Goal: Information Seeking & Learning: Learn about a topic

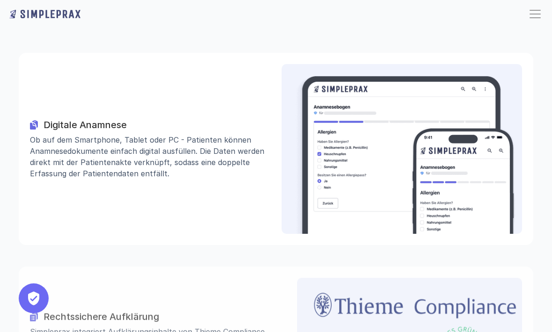
scroll to position [889, 0]
click at [57, 212] on div "Digitale Anamnese Ob auf dem Smartphone, Tablet oder PC - Patienten können Anam…" at bounding box center [276, 149] width 514 height 192
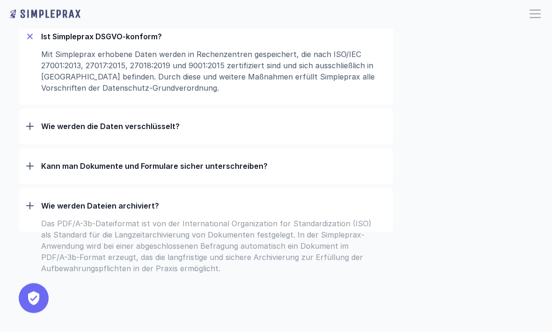
scroll to position [3035, 0]
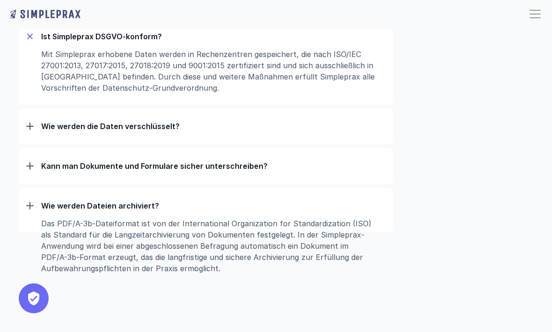
click at [101, 210] on p "Wie werden Dateien archiviert?" at bounding box center [213, 205] width 344 height 9
click at [26, 170] on div at bounding box center [29, 165] width 7 height 7
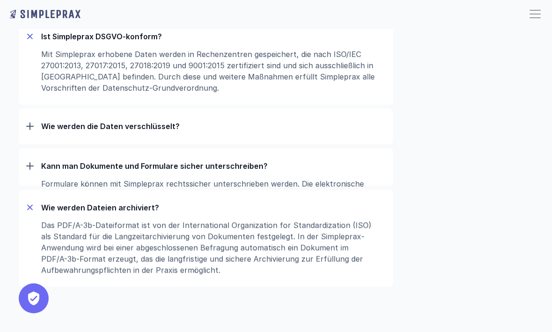
click at [38, 178] on div "Kann man Dokumente und Formulare sicher unterschreiben?" at bounding box center [205, 166] width 359 height 24
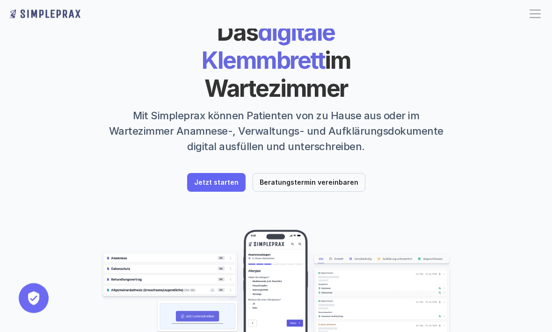
scroll to position [0, 0]
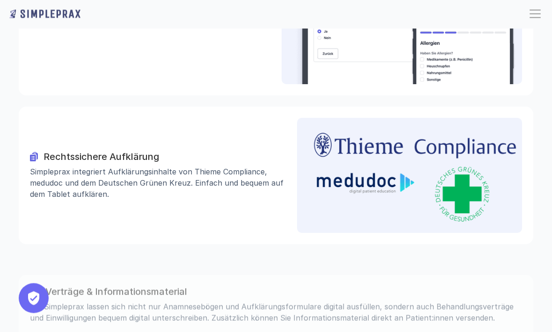
scroll to position [1039, 0]
click at [119, 151] on div "Rechtssichere Aufklärung Simpleprax integriert Aufklärungs­inhalte von Thieme C…" at bounding box center [158, 175] width 256 height 49
click at [384, 159] on img at bounding box center [415, 175] width 214 height 93
click at [375, 165] on img at bounding box center [415, 175] width 214 height 93
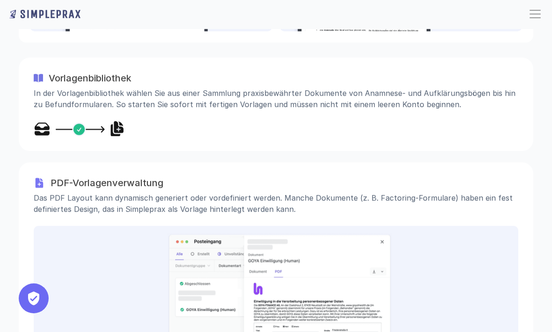
scroll to position [1428, 0]
